Goal: Task Accomplishment & Management: Manage account settings

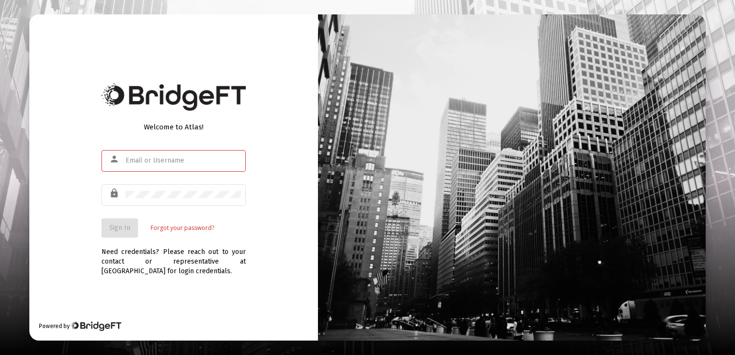
type input "wrubelk1121@gmail.com"
click at [125, 232] on span "Sign In" at bounding box center [119, 228] width 21 height 8
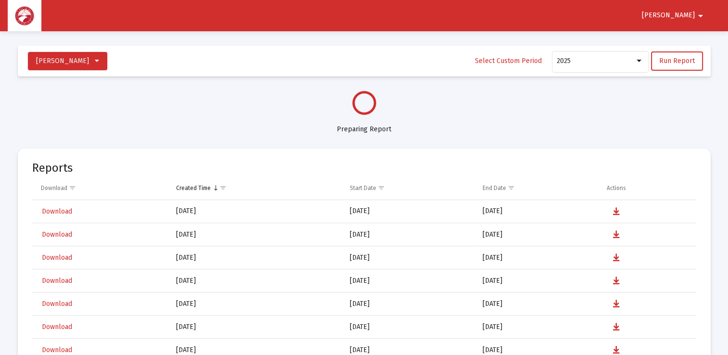
select select "View all"
